Goal: Task Accomplishment & Management: Use online tool/utility

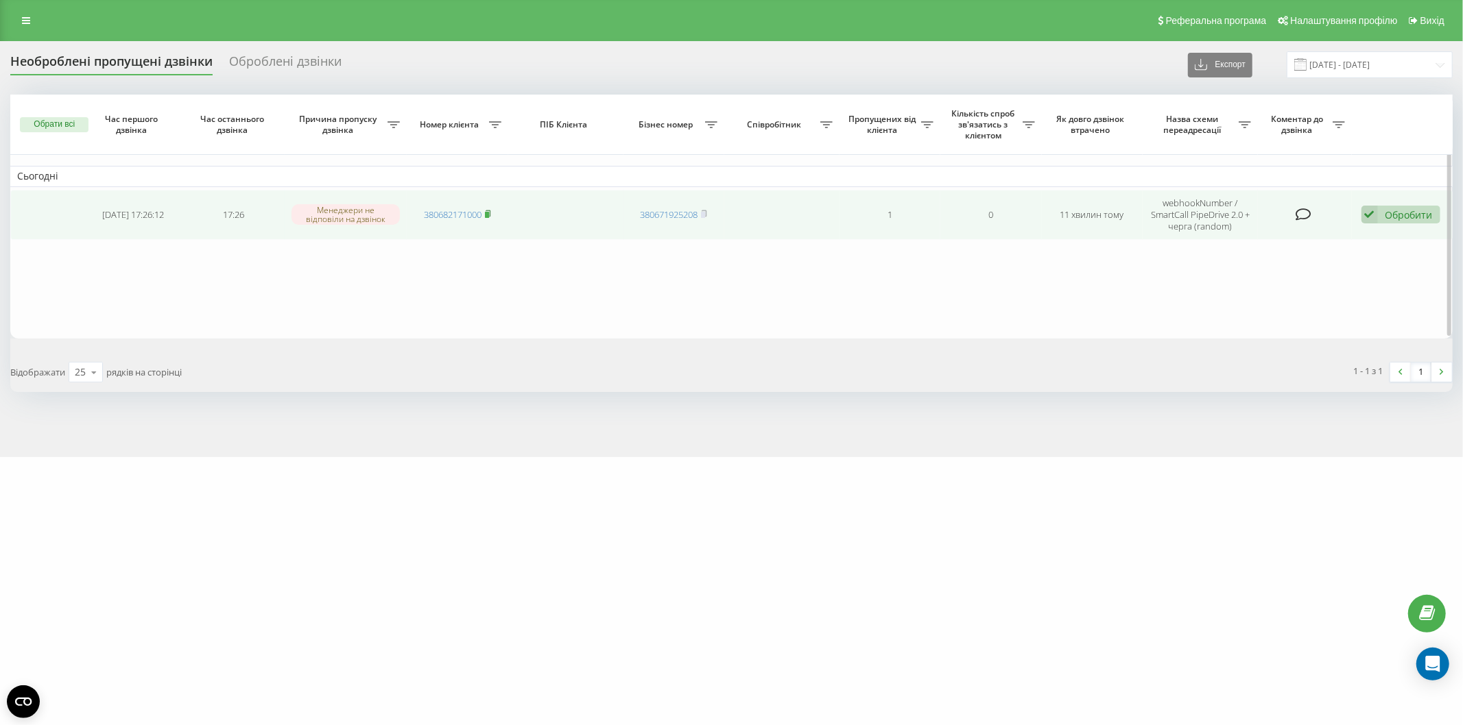
click at [489, 213] on rect at bounding box center [487, 215] width 4 height 6
click at [489, 212] on rect at bounding box center [487, 215] width 4 height 6
click at [1387, 219] on div "Обробити" at bounding box center [1408, 214] width 47 height 13
click at [1329, 242] on div "Не вдалося зв'язатися" at bounding box center [1311, 236] width 256 height 25
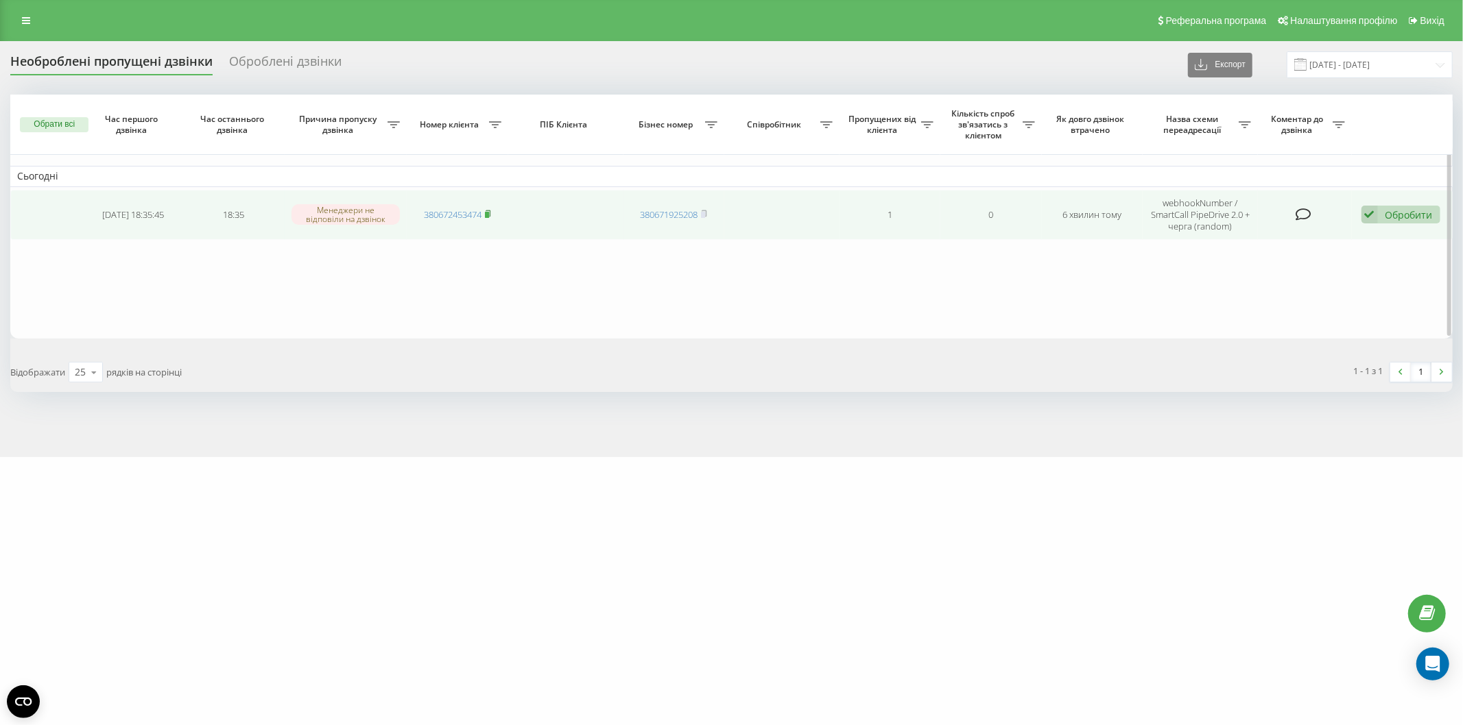
click at [489, 214] on rect at bounding box center [487, 215] width 4 height 6
